Goal: Navigation & Orientation: Find specific page/section

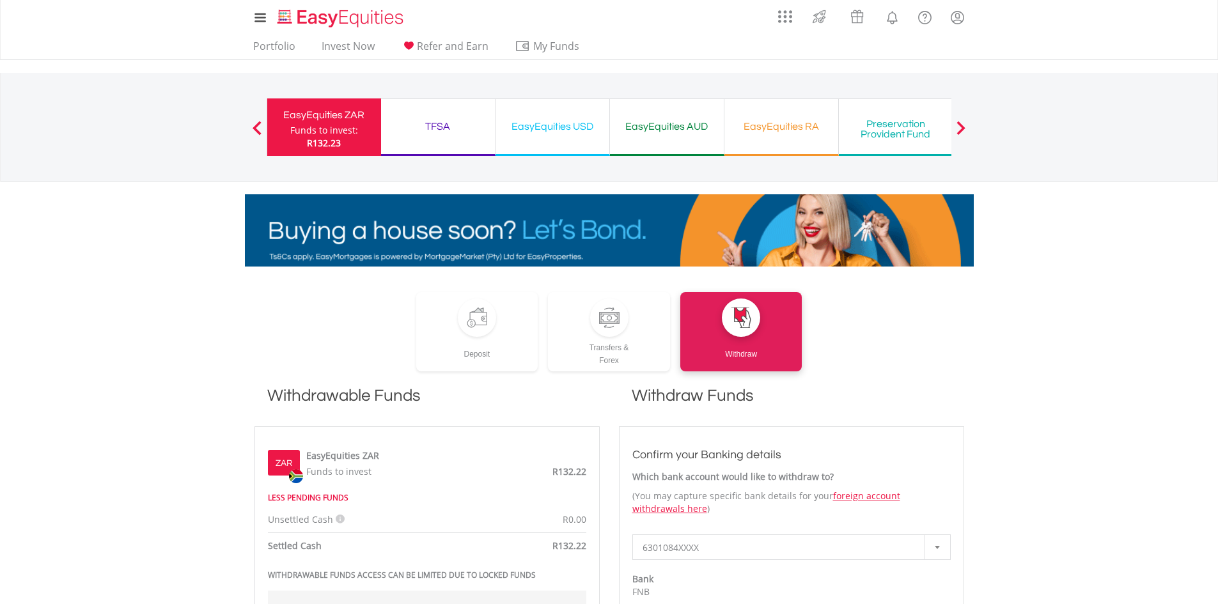
click at [454, 126] on div "TFSA" at bounding box center [438, 127] width 98 height 18
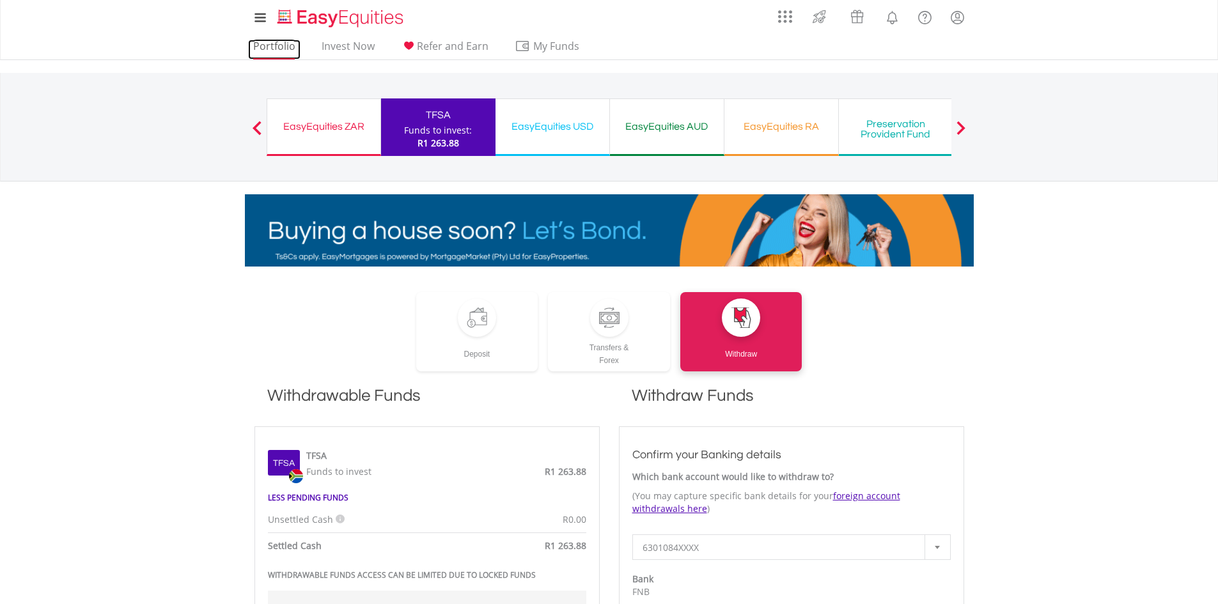
click at [289, 45] on link "Portfolio" at bounding box center [274, 50] width 52 height 20
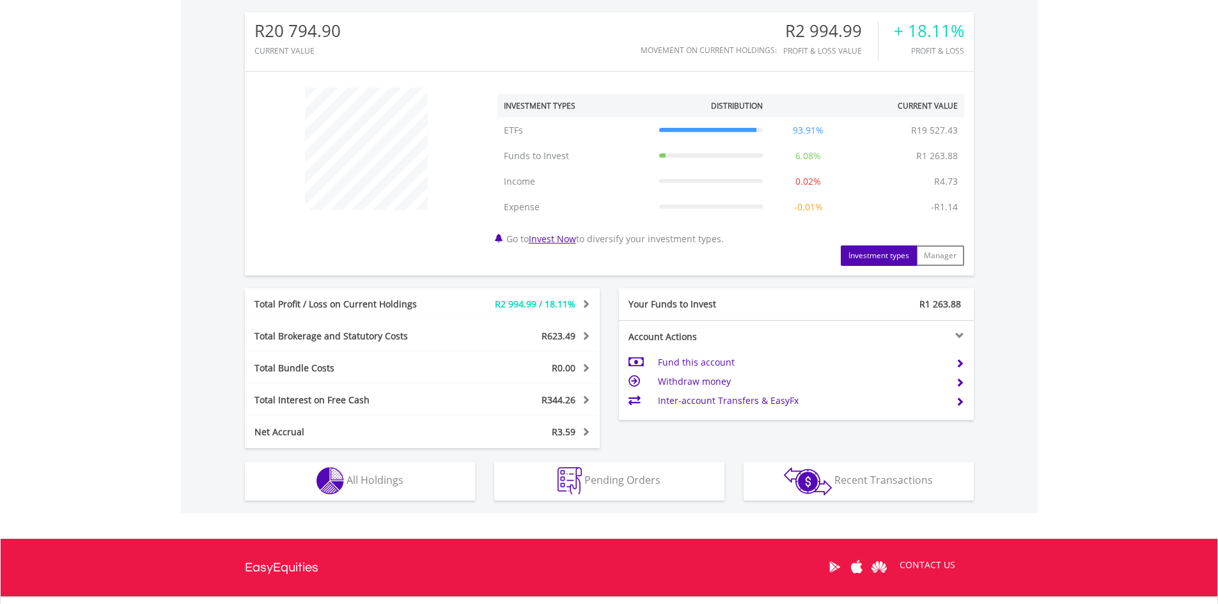
scroll to position [511, 0]
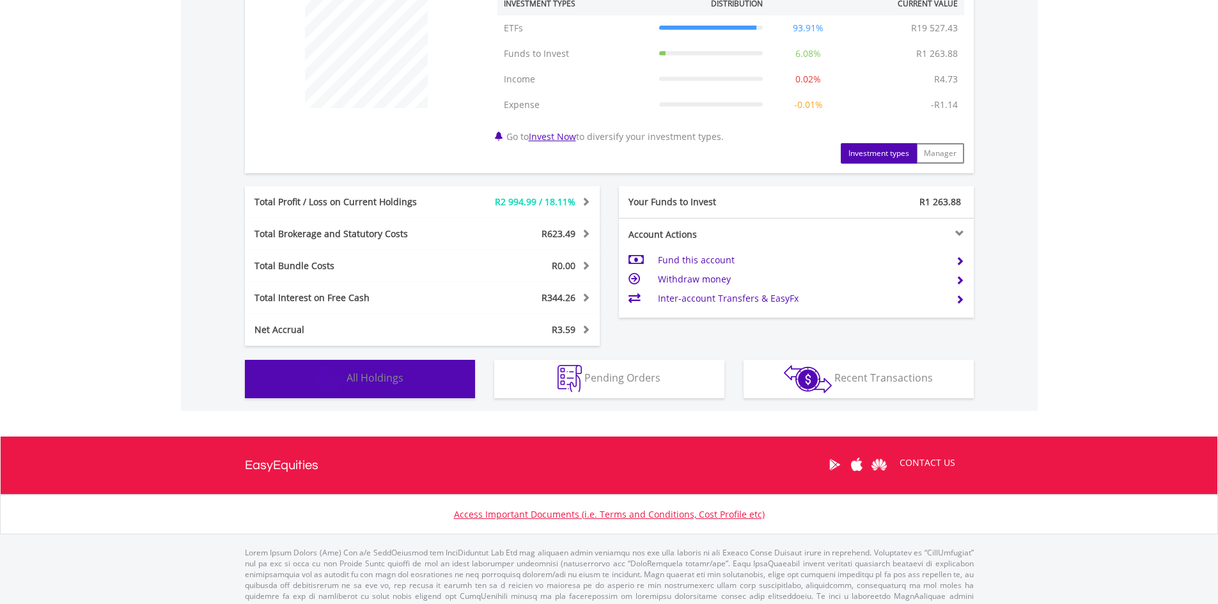
click at [421, 387] on button "Holdings All Holdings" at bounding box center [360, 379] width 230 height 38
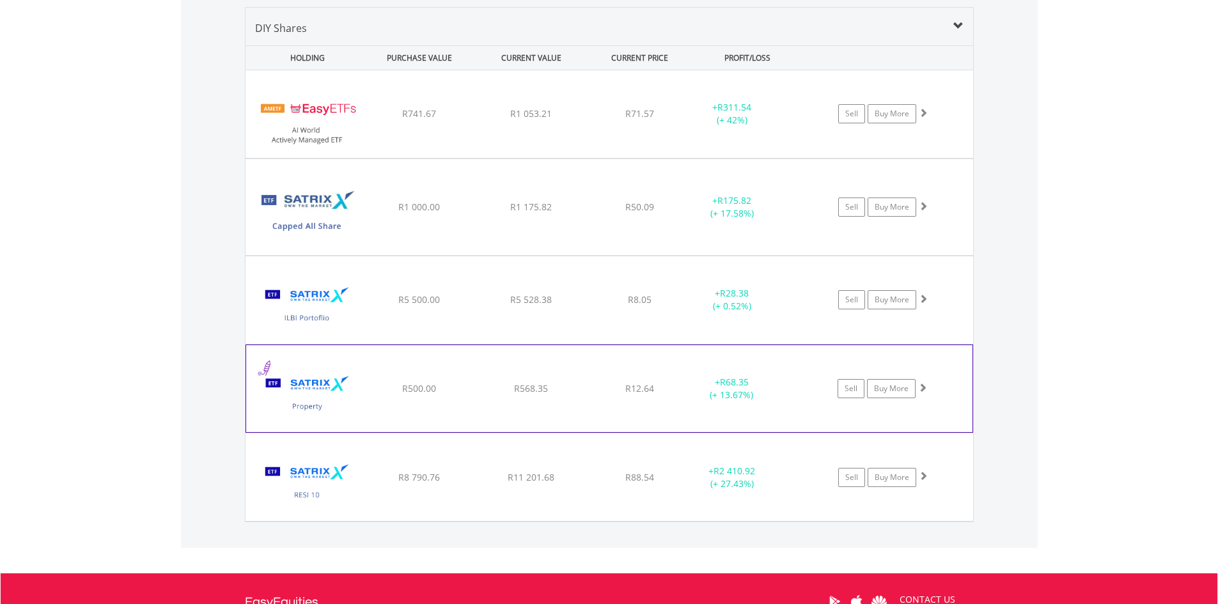
scroll to position [948, 0]
